Goal: Information Seeking & Learning: Find specific fact

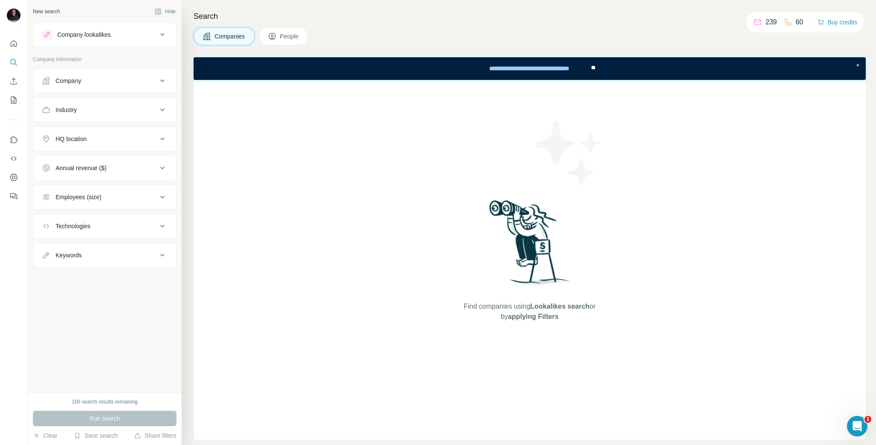
click at [149, 280] on div "New search Hide Company lookalikes Company information Company Industry HQ loca…" at bounding box center [105, 196] width 154 height 392
click at [136, 283] on div "New search Hide Company lookalikes Company information Company Industry HQ loca…" at bounding box center [105, 196] width 154 height 392
click at [753, 23] on icon at bounding box center [757, 22] width 9 height 9
click at [765, 21] on p "239" at bounding box center [771, 22] width 12 height 10
click at [753, 21] on icon at bounding box center [757, 22] width 9 height 9
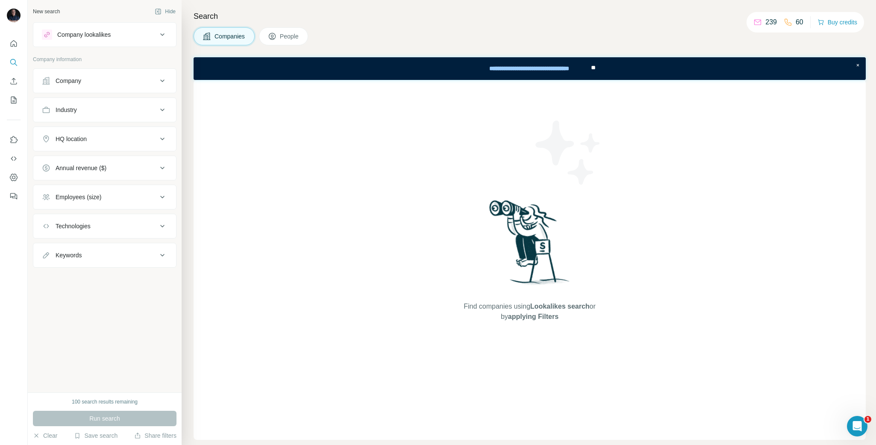
click at [789, 23] on div "60" at bounding box center [793, 22] width 20 height 10
click at [355, 44] on div "Companies People" at bounding box center [529, 36] width 672 height 18
click at [13, 44] on icon "Quick start" at bounding box center [13, 43] width 9 height 9
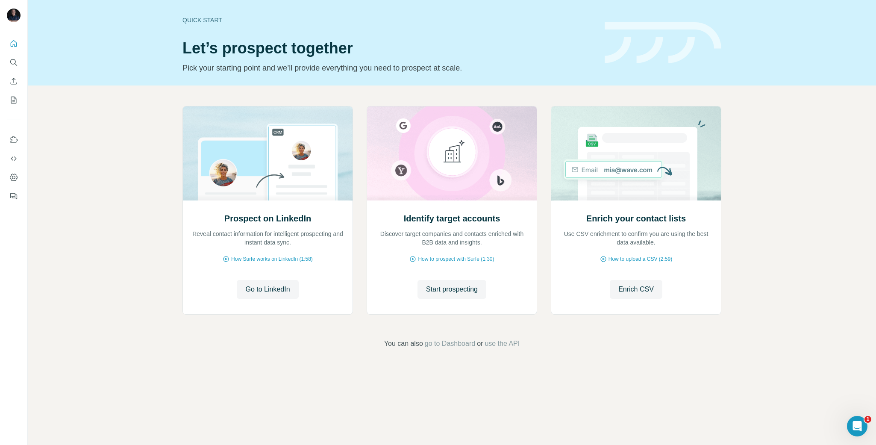
click at [117, 111] on div "Prospect on LinkedIn Reveal contact information for intelligent prospecting and…" at bounding box center [452, 227] width 848 height 284
click at [115, 111] on div "Prospect on LinkedIn Reveal contact information for intelligent prospecting and…" at bounding box center [452, 227] width 848 height 284
click at [14, 179] on icon "Dashboard" at bounding box center [13, 177] width 9 height 9
click at [16, 60] on icon "Search" at bounding box center [13, 62] width 9 height 9
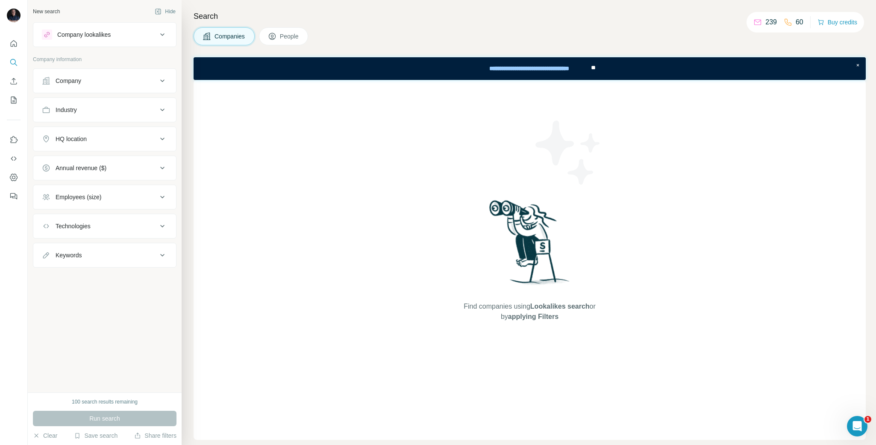
click at [275, 34] on icon at bounding box center [272, 36] width 9 height 9
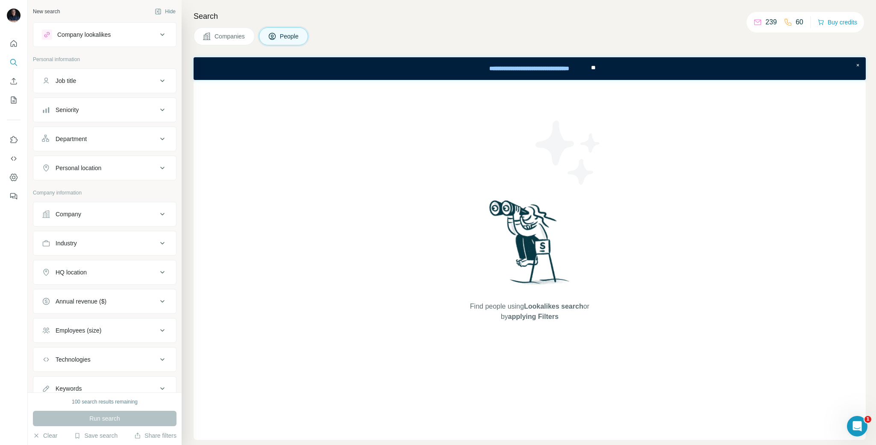
click at [458, 27] on div "Companies People" at bounding box center [529, 36] width 672 height 18
click at [439, 38] on div "Companies People" at bounding box center [529, 36] width 672 height 18
click at [113, 79] on div "Job title" at bounding box center [99, 80] width 115 height 9
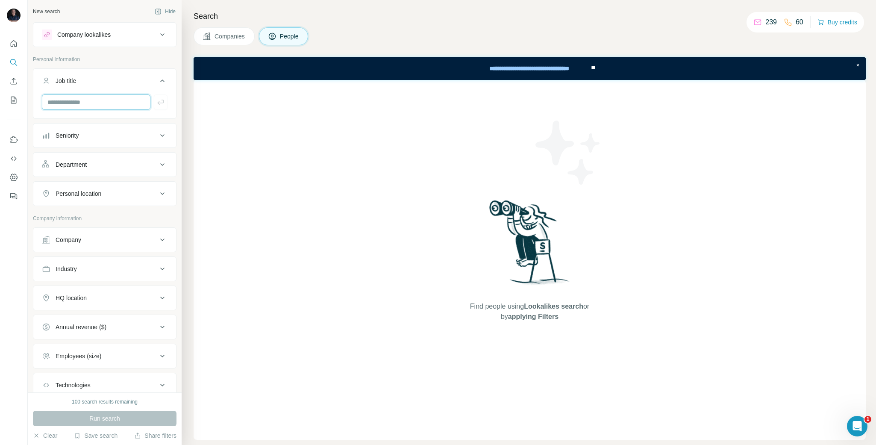
click at [79, 98] on input "text" at bounding box center [96, 101] width 108 height 15
type input "***"
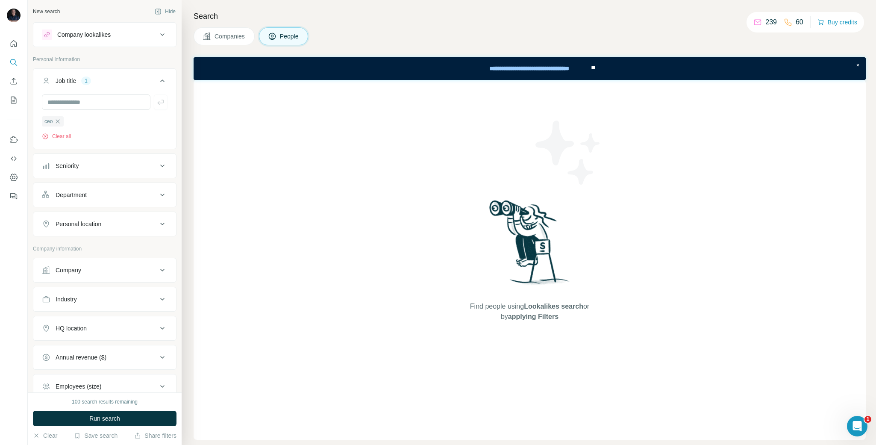
click at [161, 225] on icon at bounding box center [162, 224] width 10 height 10
click at [61, 249] on input "text" at bounding box center [105, 244] width 126 height 15
type input "****"
click at [185, 246] on div "Search Companies People Find people using Lookalikes search or by applying Filt…" at bounding box center [529, 222] width 694 height 445
click at [111, 417] on span "Run search" at bounding box center [104, 418] width 31 height 9
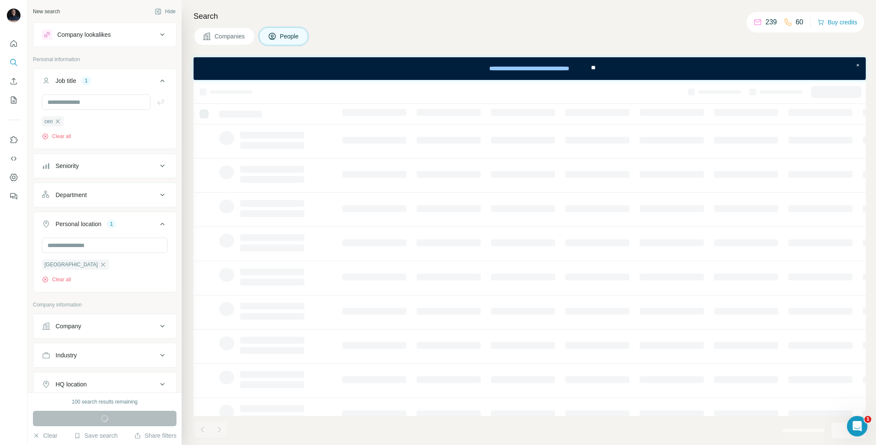
click at [109, 326] on div "Company" at bounding box center [99, 326] width 115 height 9
drag, startPoint x: 94, startPoint y: 352, endPoint x: 88, endPoint y: 346, distance: 9.1
click at [94, 350] on input "text" at bounding box center [105, 347] width 126 height 15
click at [113, 350] on input "text" at bounding box center [105, 347] width 126 height 15
click at [179, 326] on div "New search Hide Company lookalikes Personal information Job title 1 ceo Clear a…" at bounding box center [105, 196] width 154 height 392
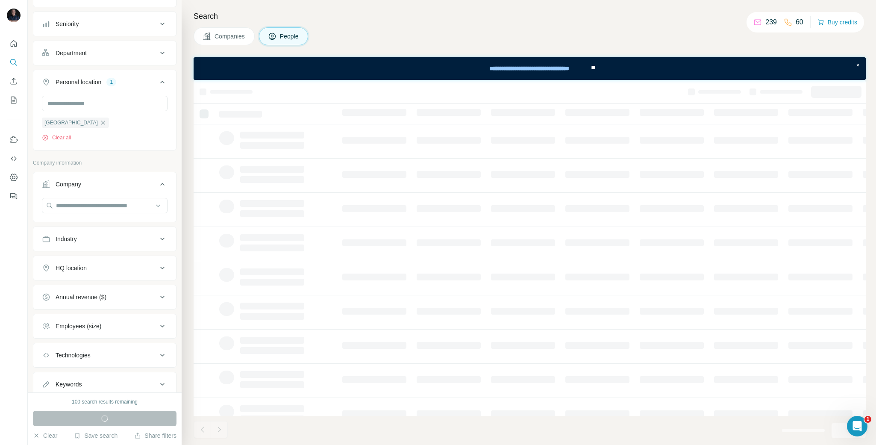
scroll to position [143, 0]
click at [163, 239] on icon at bounding box center [162, 238] width 4 height 3
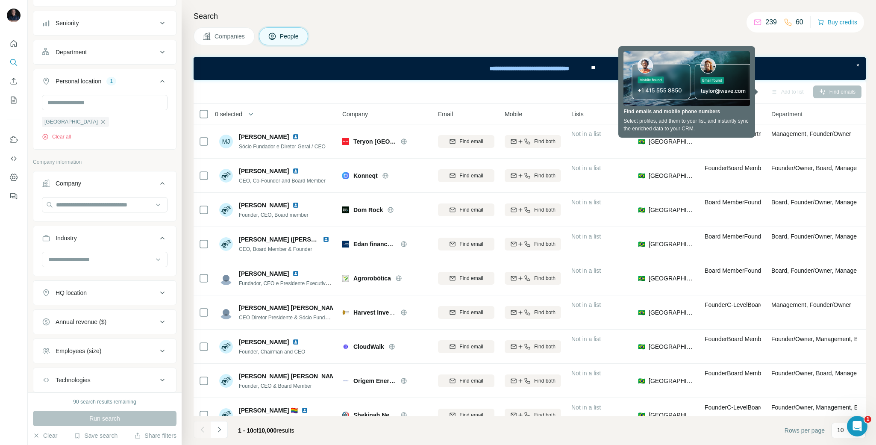
click at [533, 16] on h4 "Search" at bounding box center [529, 16] width 672 height 12
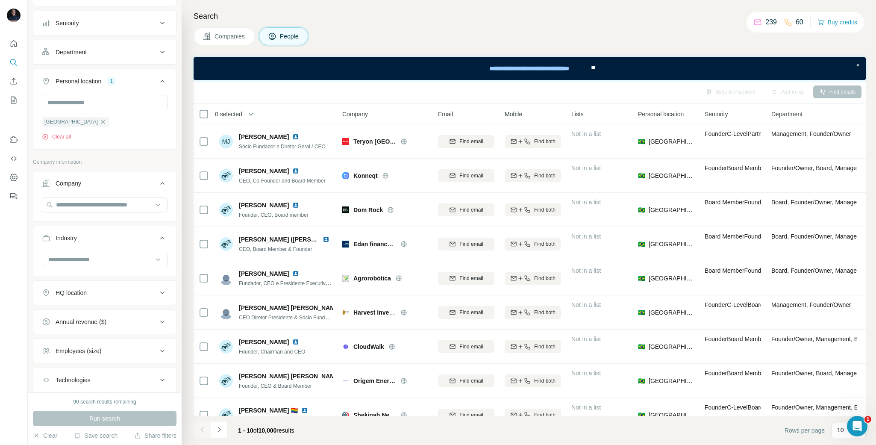
click at [435, 27] on div "Companies People" at bounding box center [529, 36] width 672 height 18
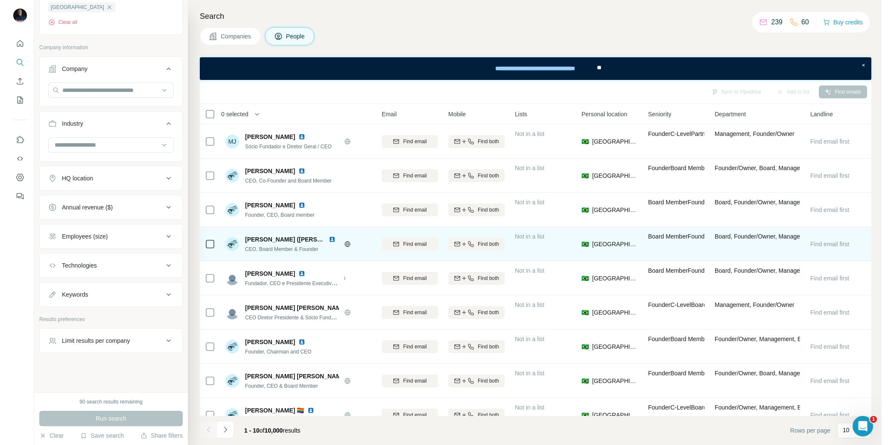
scroll to position [0, 0]
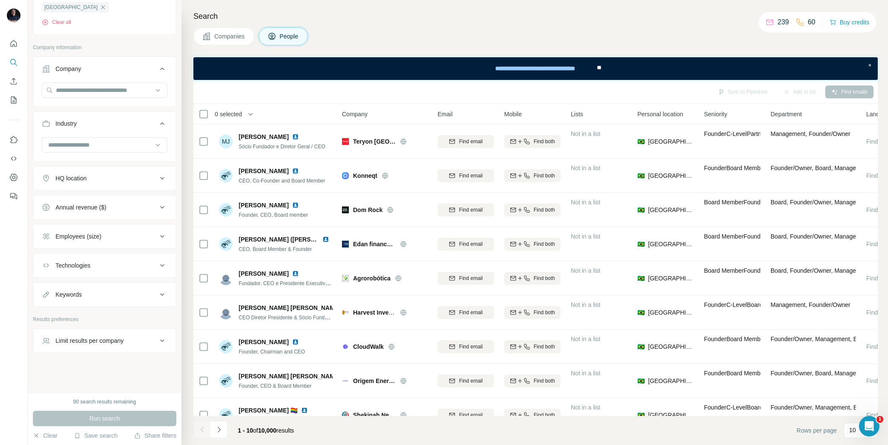
click at [581, 30] on div "Companies People" at bounding box center [535, 36] width 685 height 18
